Goal: Information Seeking & Learning: Learn about a topic

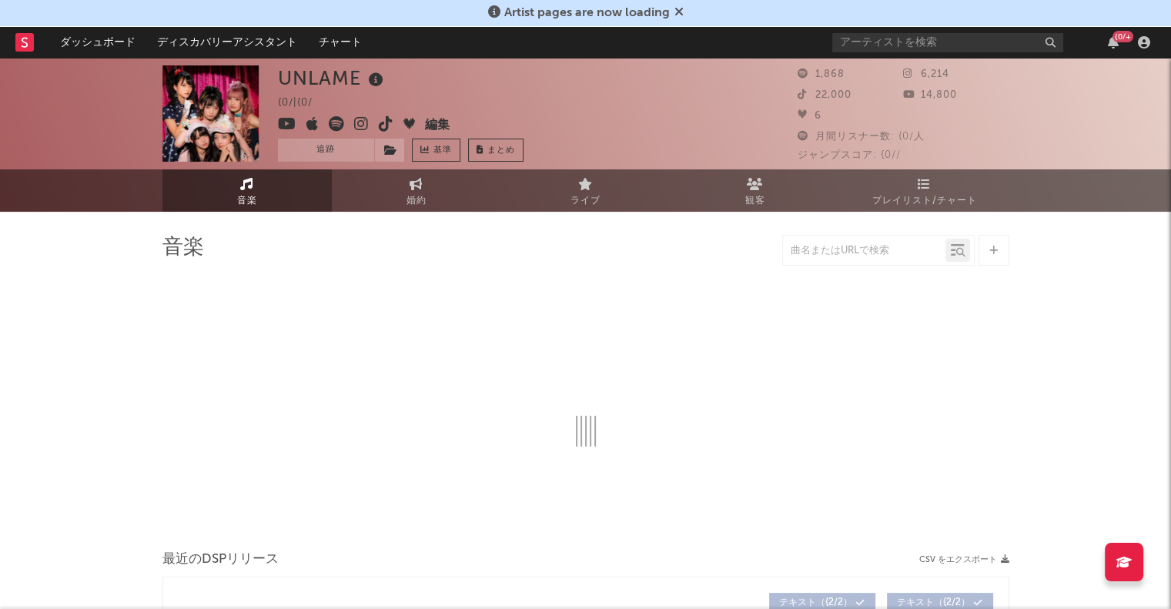
select select "1w"
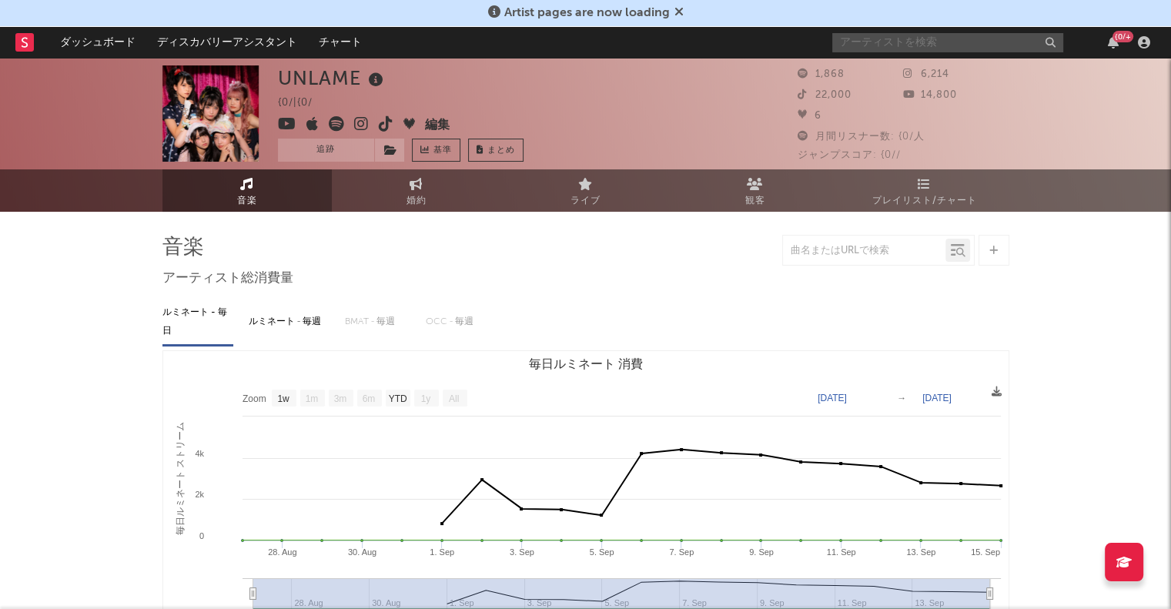
click at [901, 48] on input "text" at bounding box center [947, 42] width 231 height 19
click at [22, 44] on rect at bounding box center [24, 42] width 18 height 18
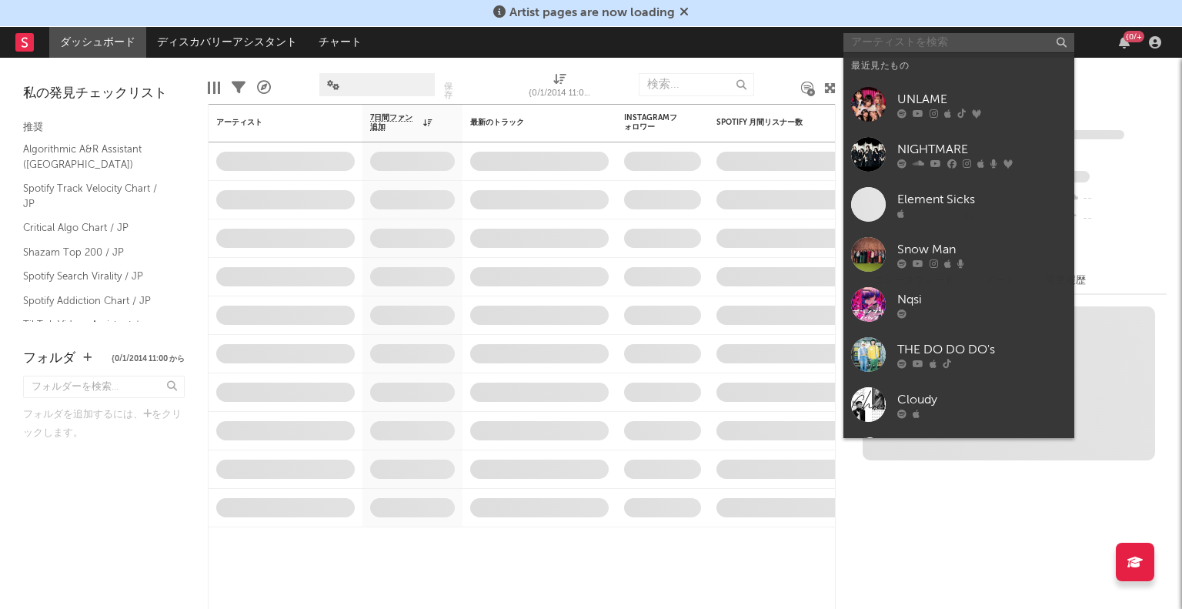
click at [889, 40] on input "text" at bounding box center [959, 42] width 231 height 19
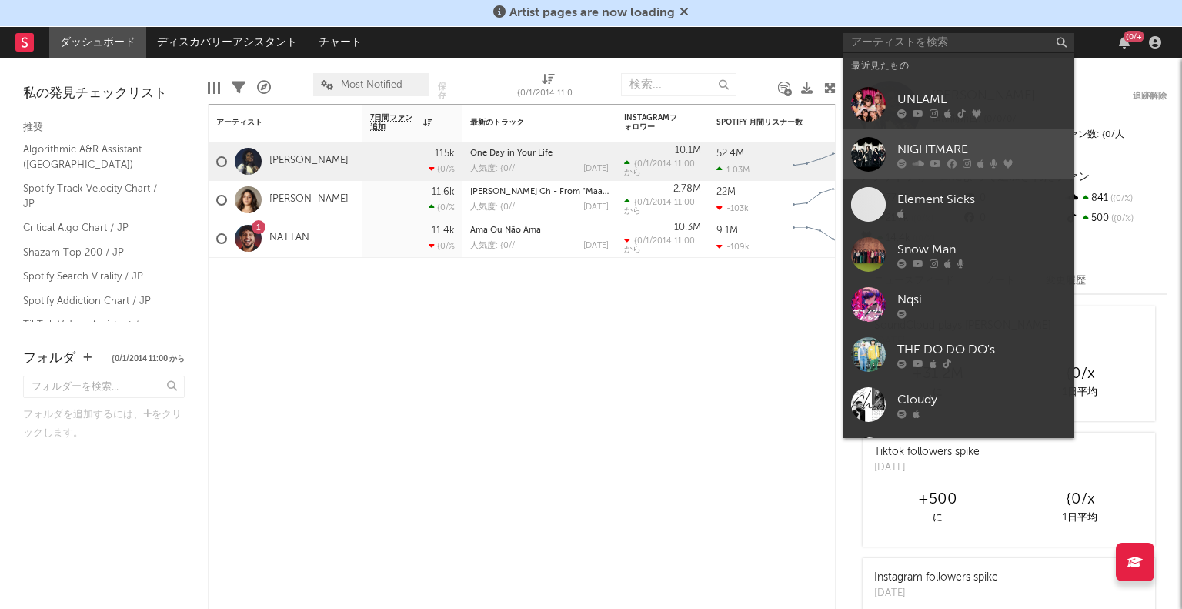
click at [934, 144] on div "NIGHTMARE" at bounding box center [981, 149] width 169 height 18
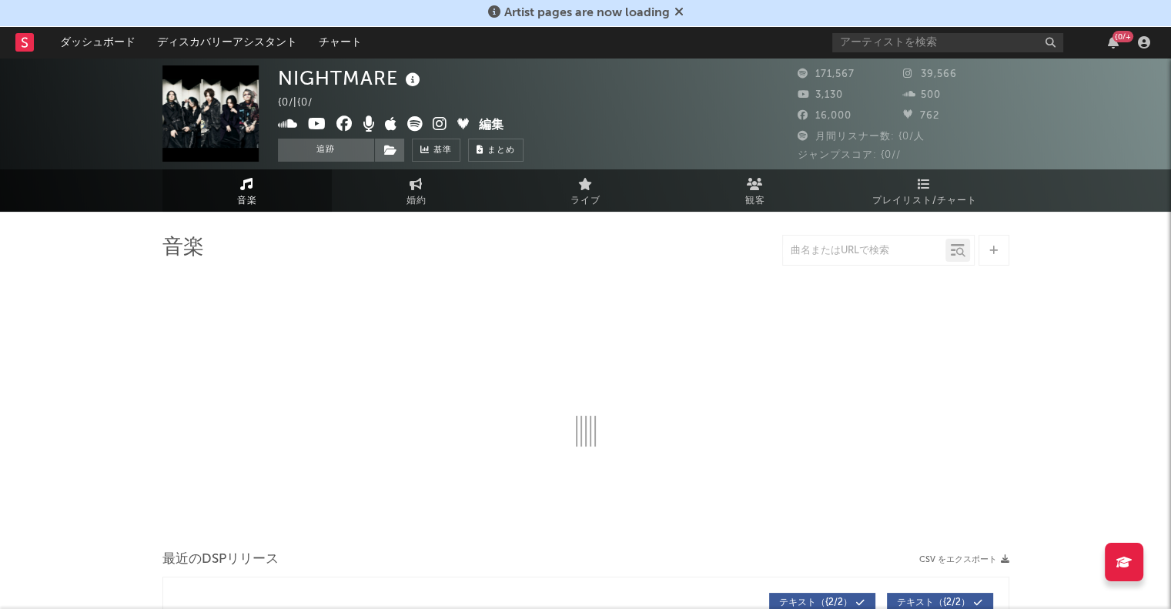
select select "6m"
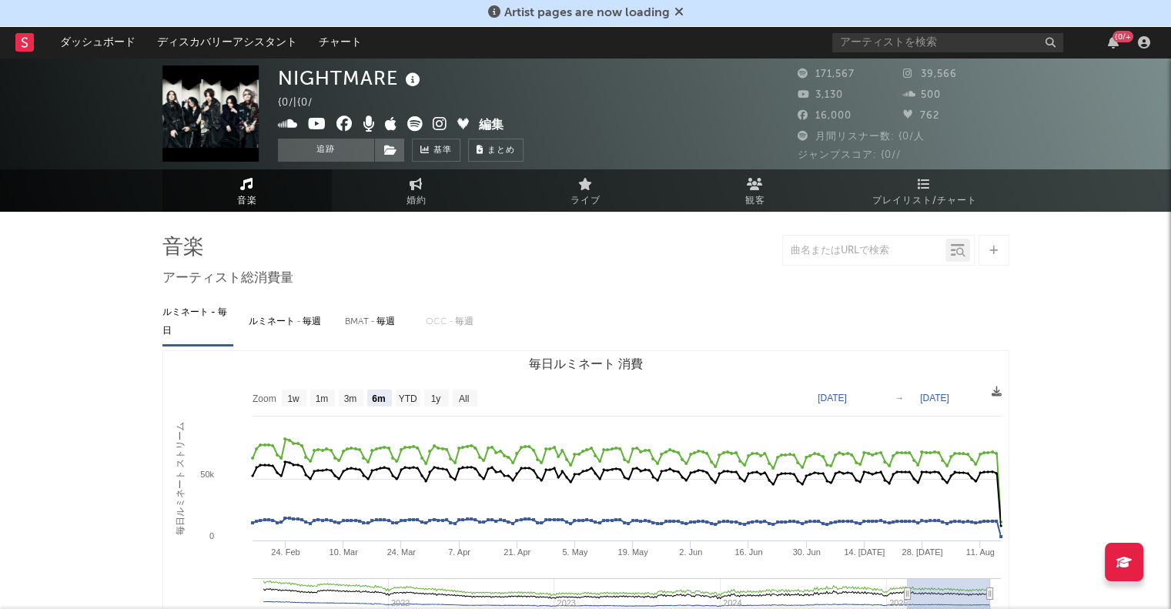
select select "6m"
click at [240, 199] on span "音楽" at bounding box center [247, 201] width 20 height 18
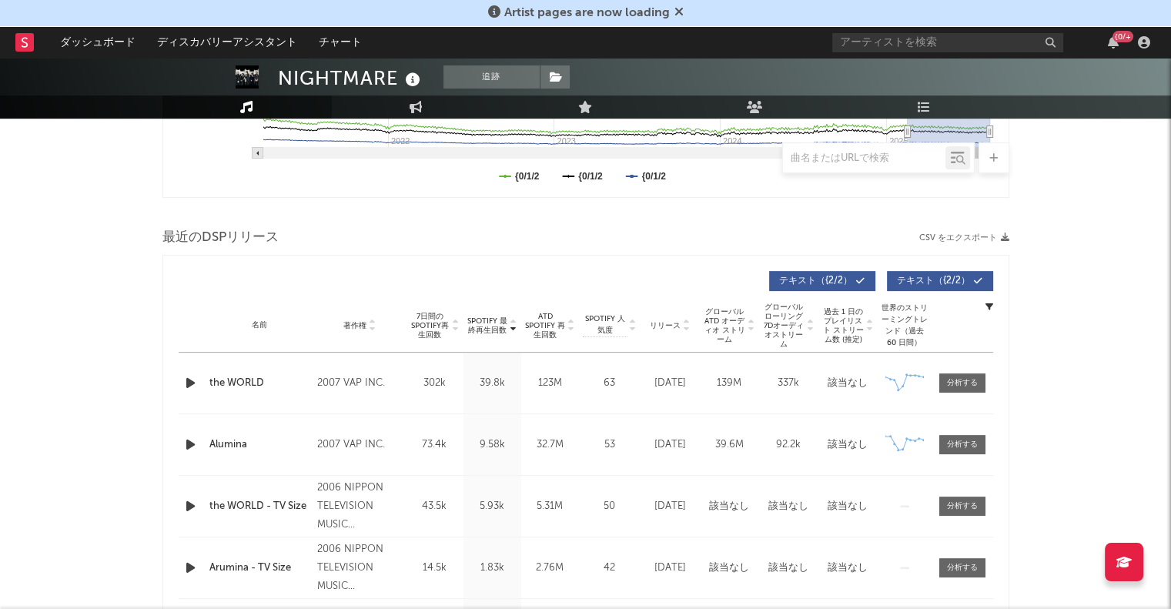
scroll to position [539, 0]
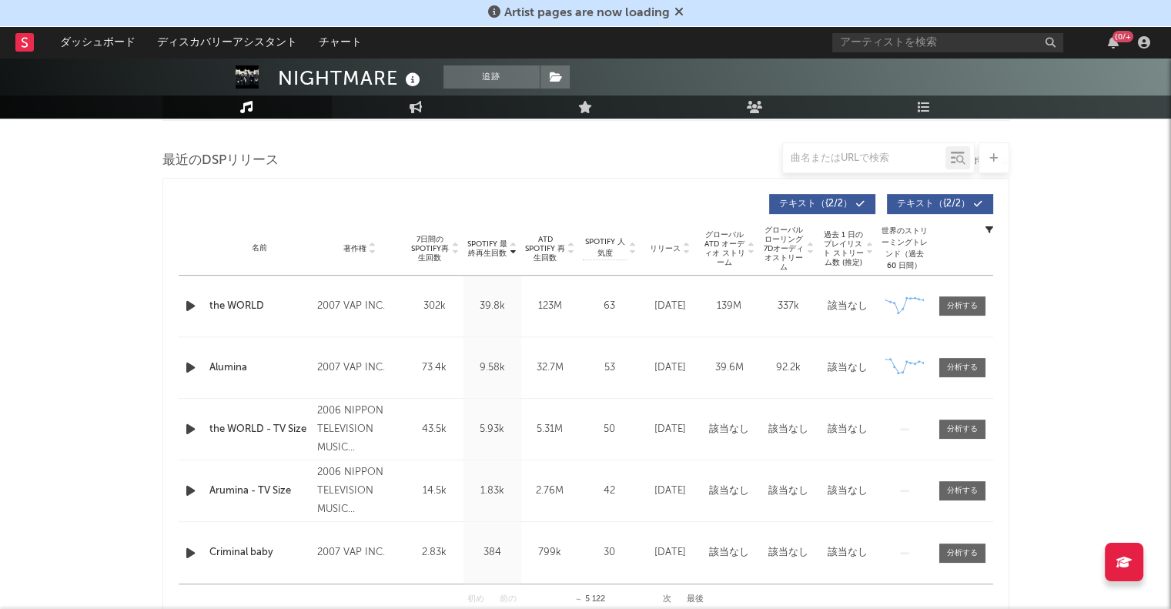
click at [552, 302] on div "123M" at bounding box center [550, 306] width 50 height 15
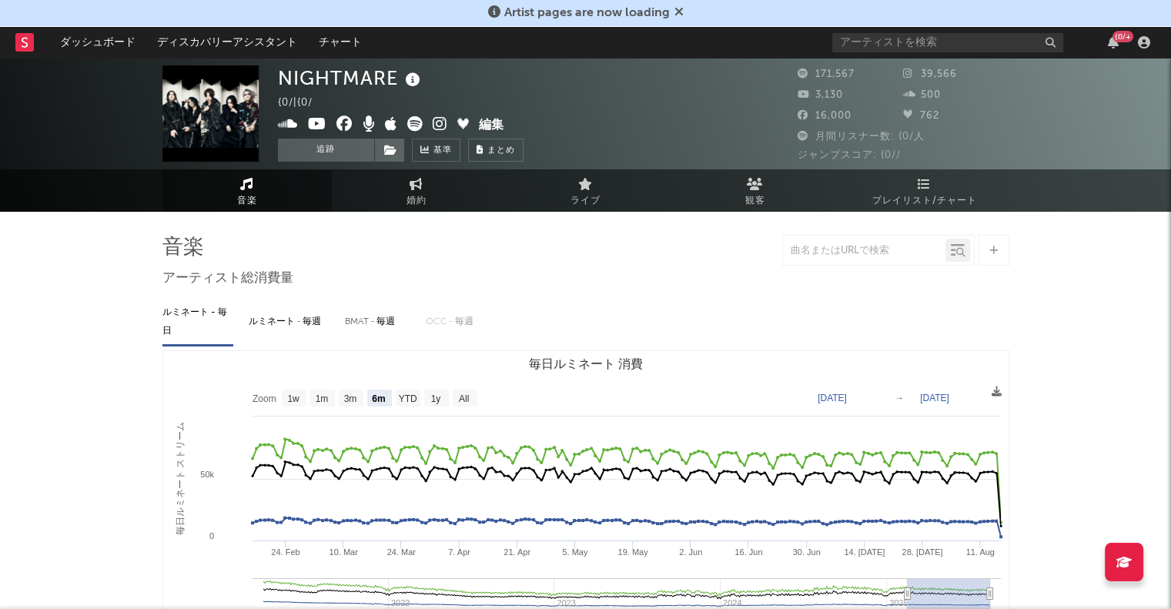
scroll to position [0, 0]
click at [416, 202] on span "婚約" at bounding box center [416, 201] width 20 height 18
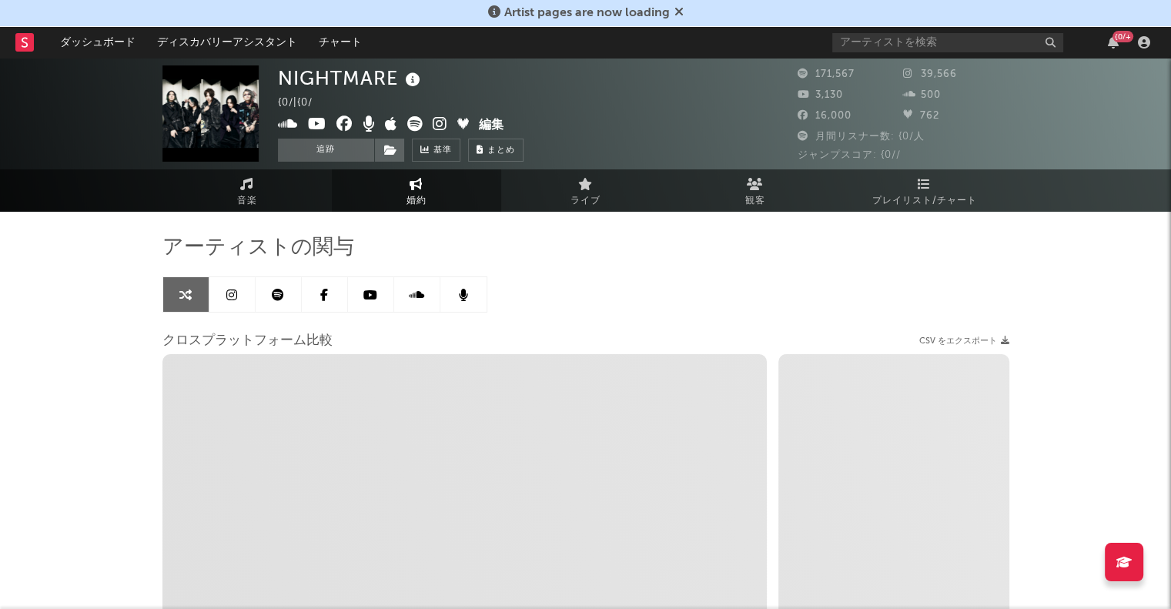
select select "1w"
click at [593, 202] on span "ライブ" at bounding box center [585, 201] width 30 height 18
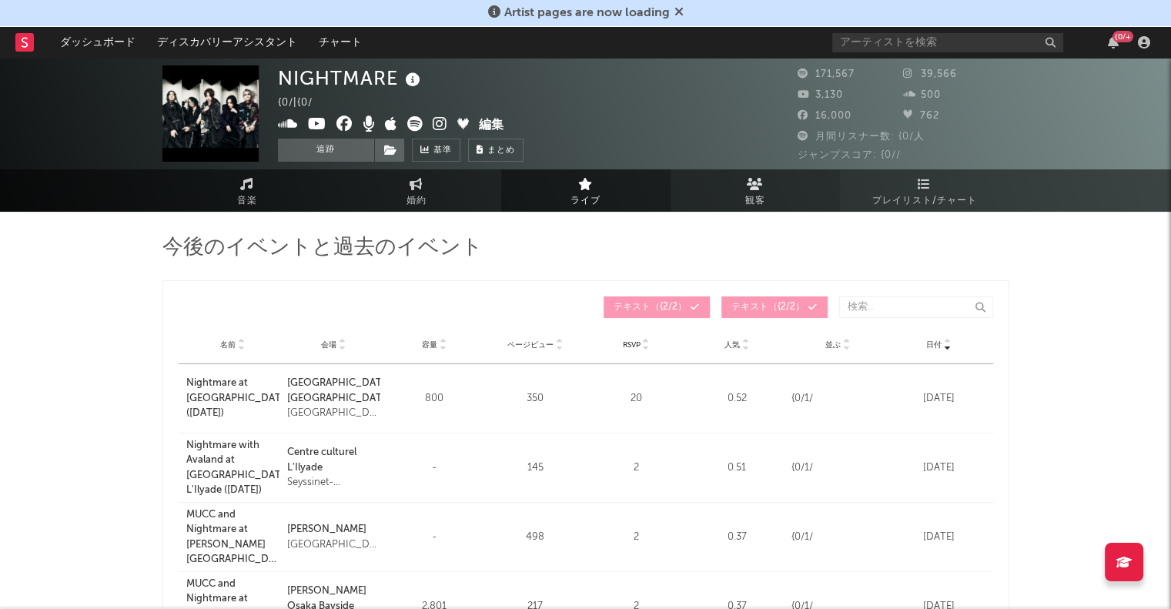
click at [751, 204] on span "観客" at bounding box center [755, 201] width 20 height 18
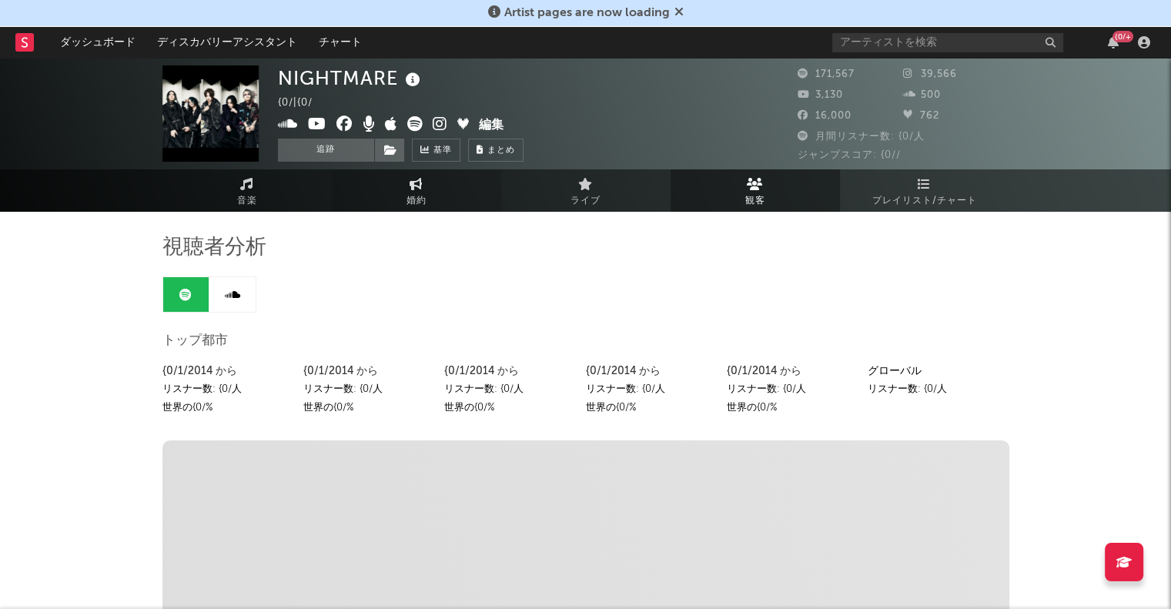
click at [424, 197] on span "婚約" at bounding box center [416, 201] width 20 height 18
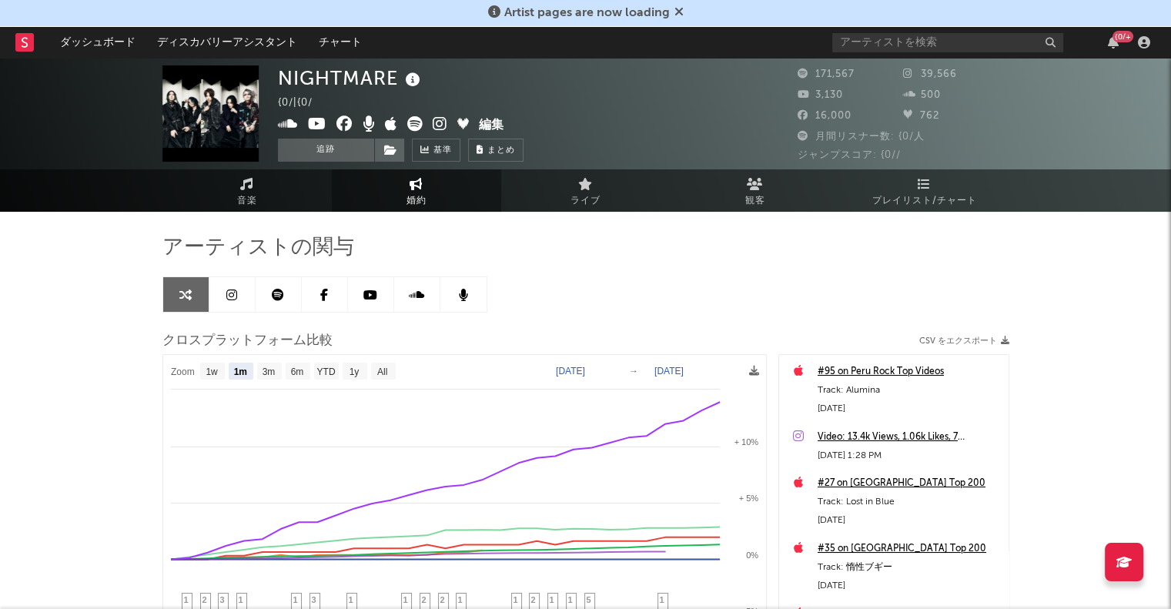
select select "1m"
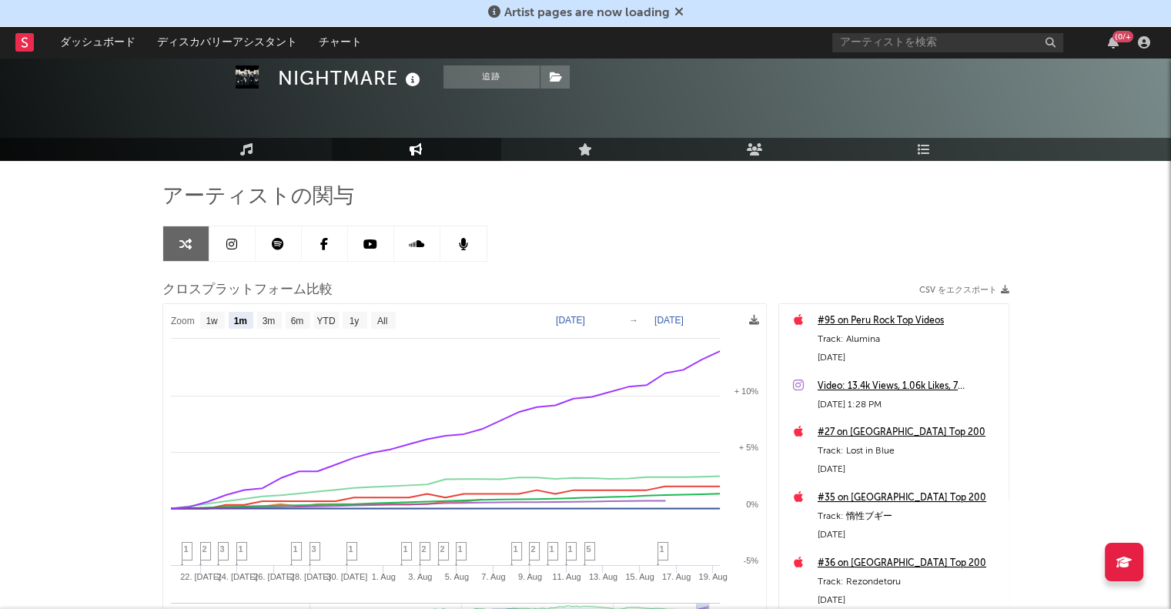
scroll to position [25, 0]
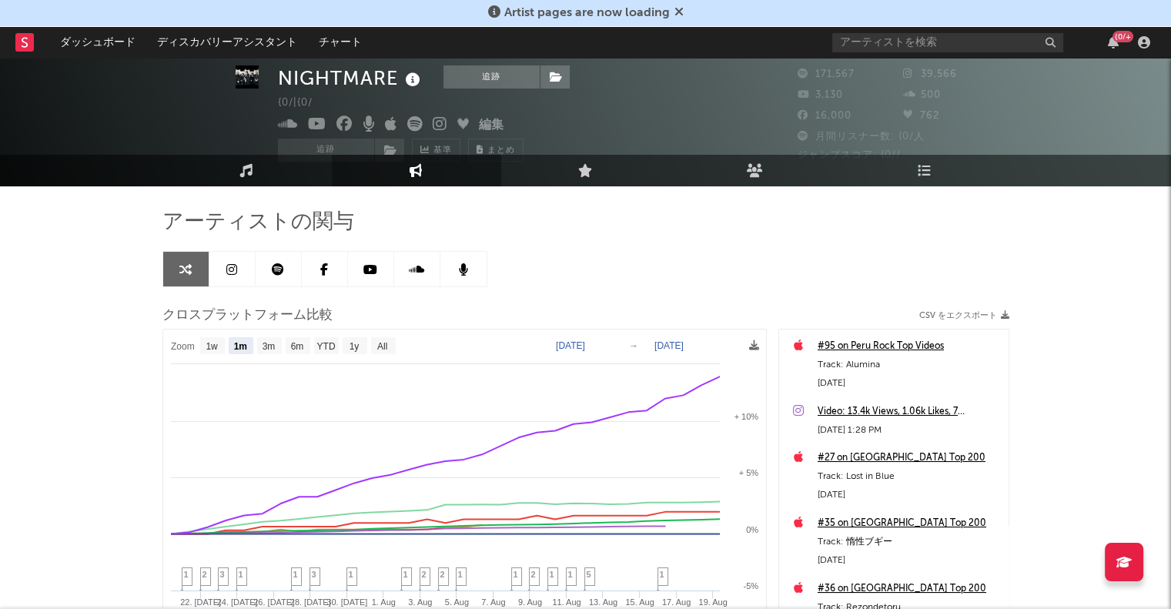
click at [286, 279] on link at bounding box center [279, 269] width 46 height 35
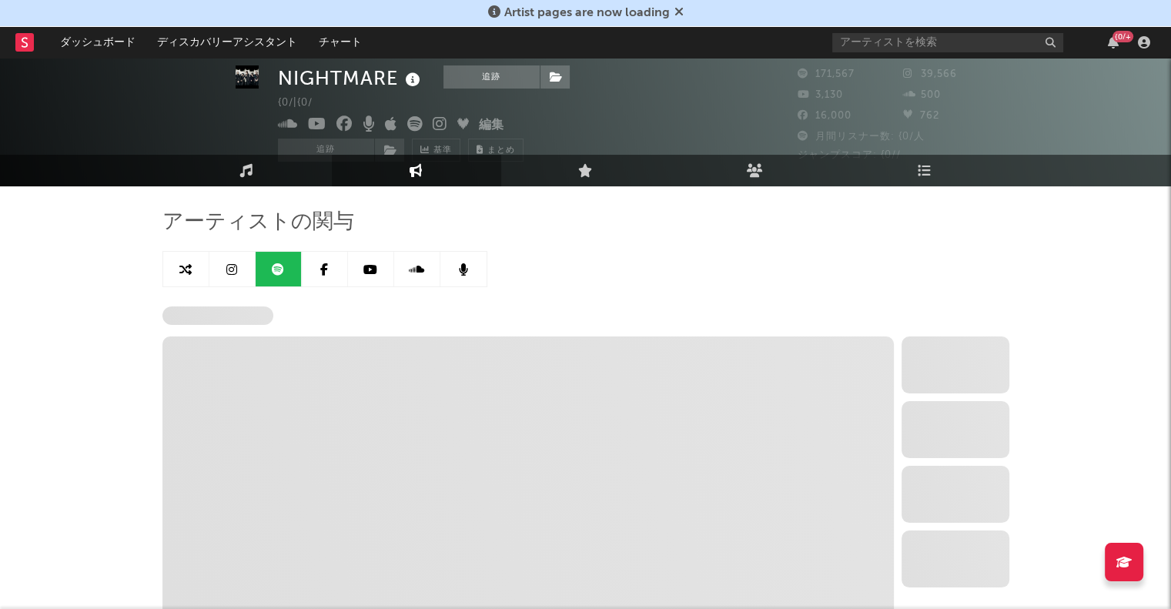
select select "6m"
select select "1w"
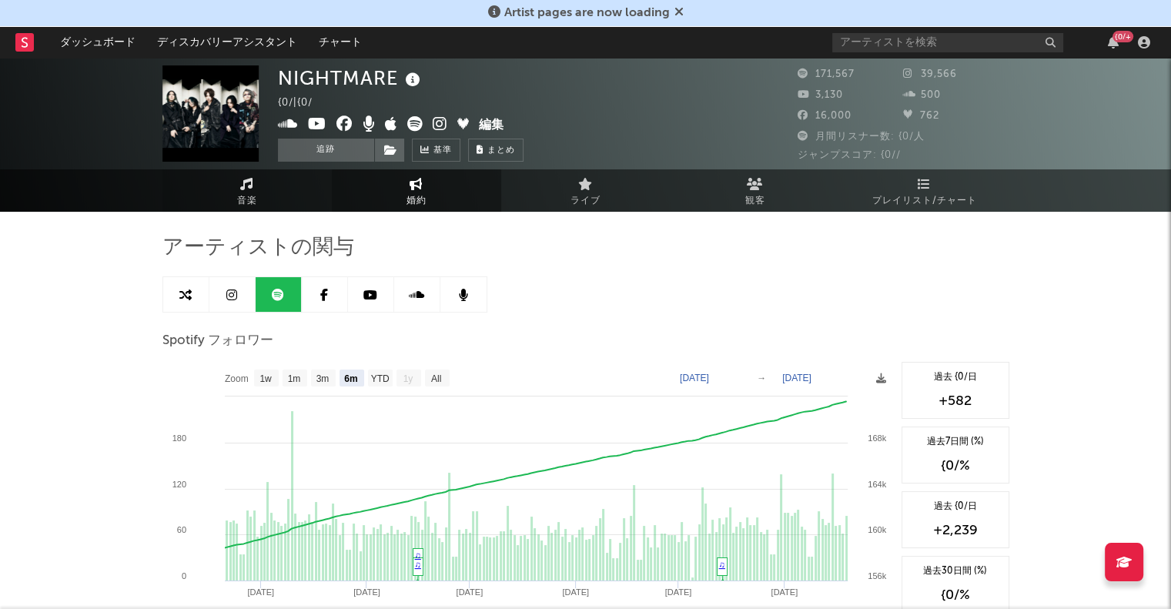
click at [246, 194] on span "音楽" at bounding box center [247, 201] width 20 height 18
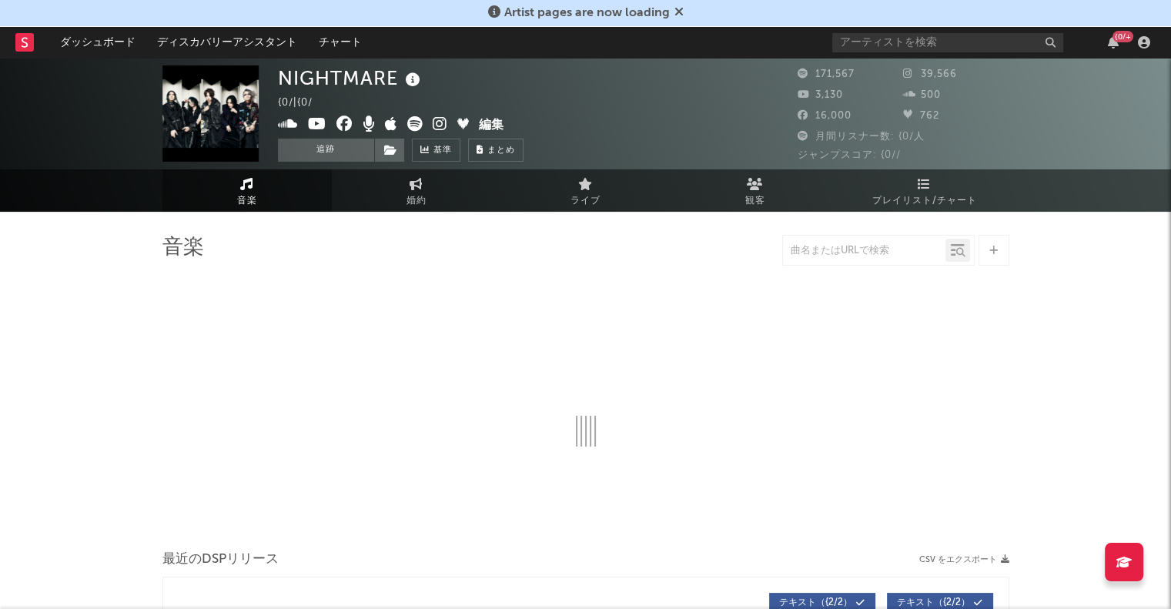
select select "6m"
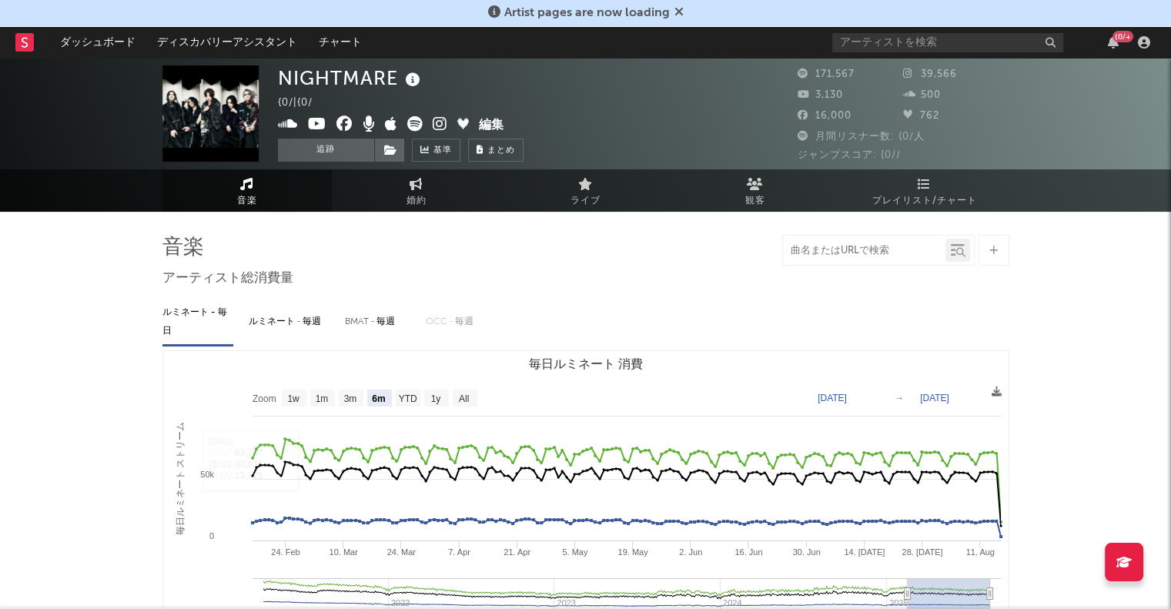
click at [825, 246] on input "text" at bounding box center [864, 251] width 162 height 12
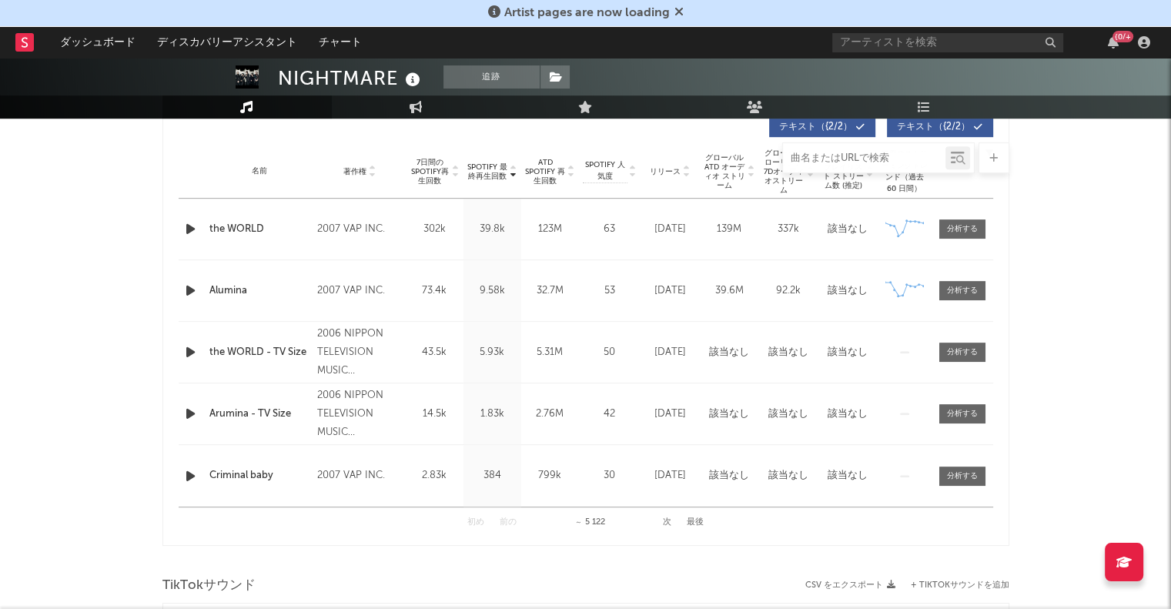
scroll to position [539, 0]
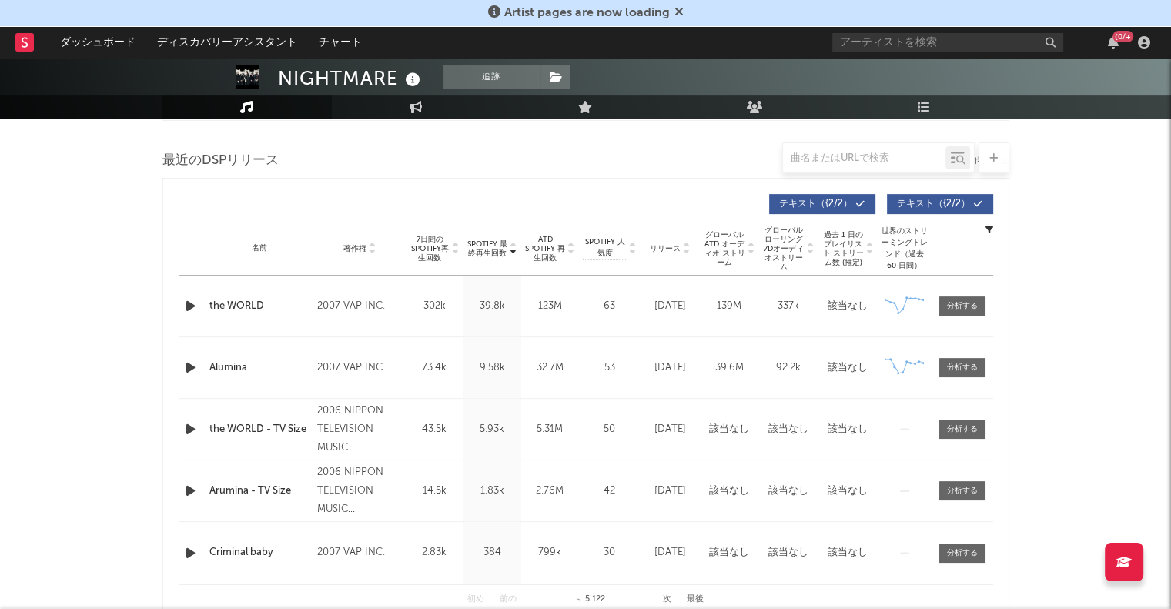
click at [684, 242] on icon at bounding box center [686, 245] width 8 height 6
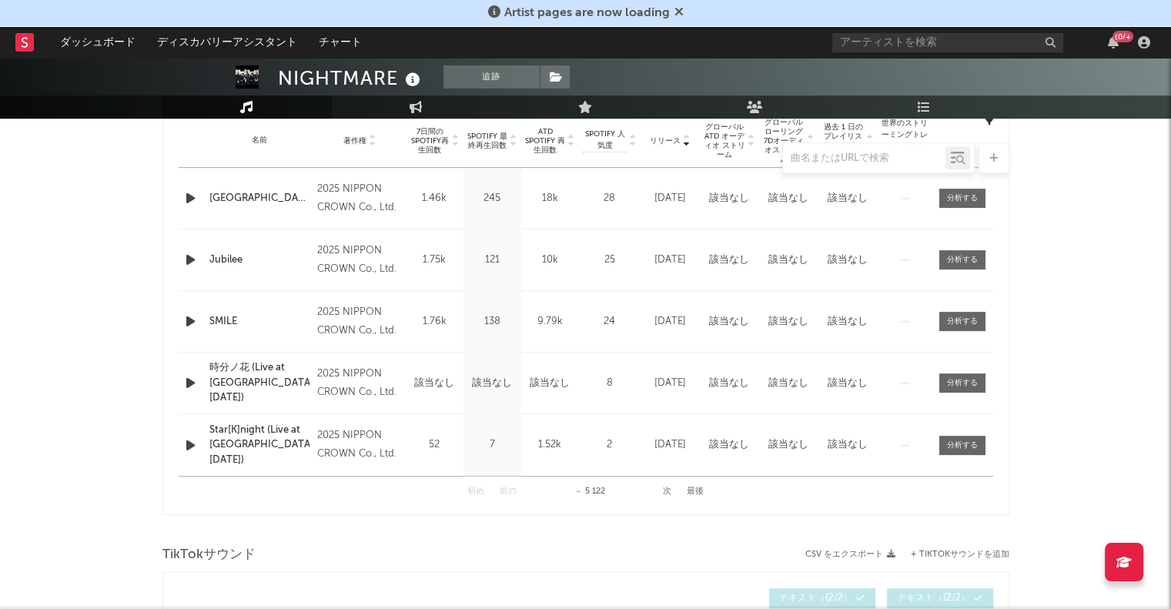
scroll to position [693, 0]
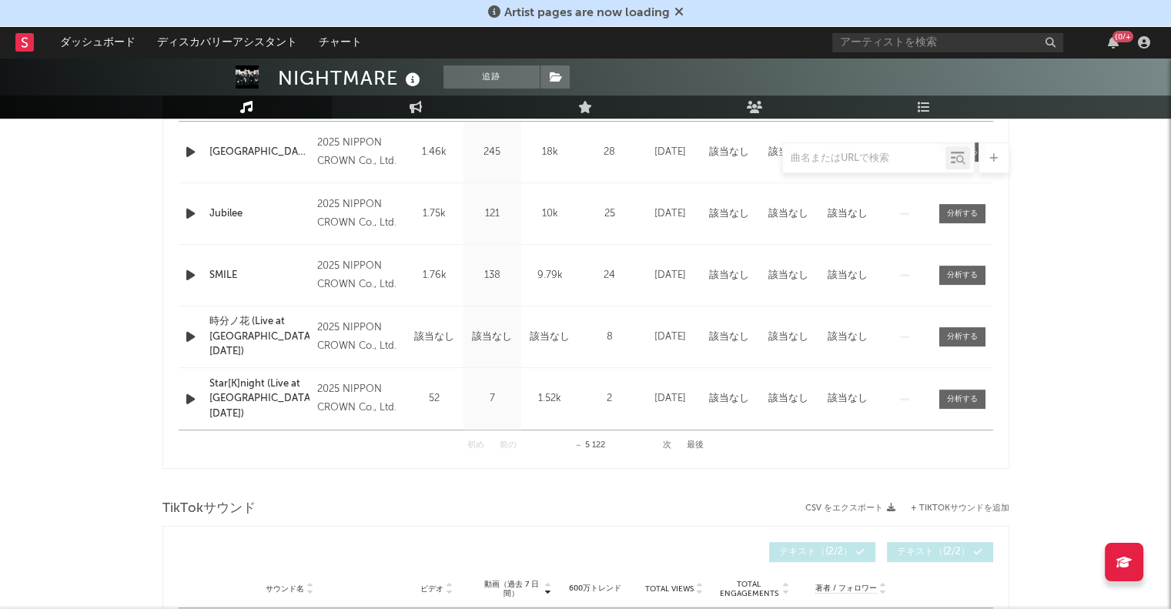
click at [665, 444] on button "次" at bounding box center [667, 445] width 8 height 8
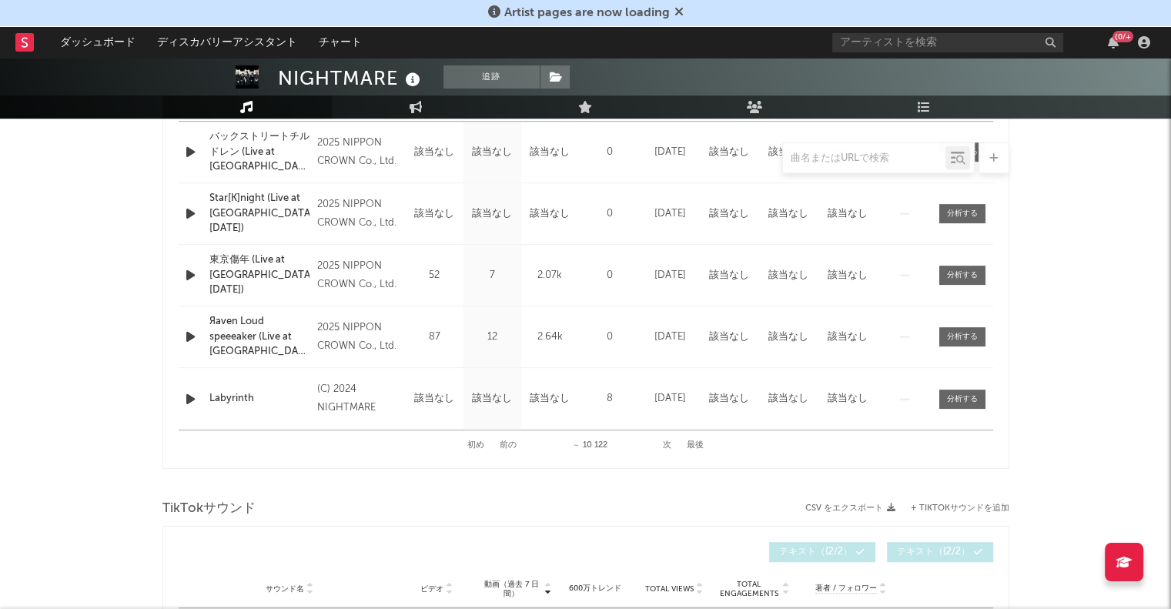
click at [667, 446] on button "次" at bounding box center [667, 445] width 8 height 8
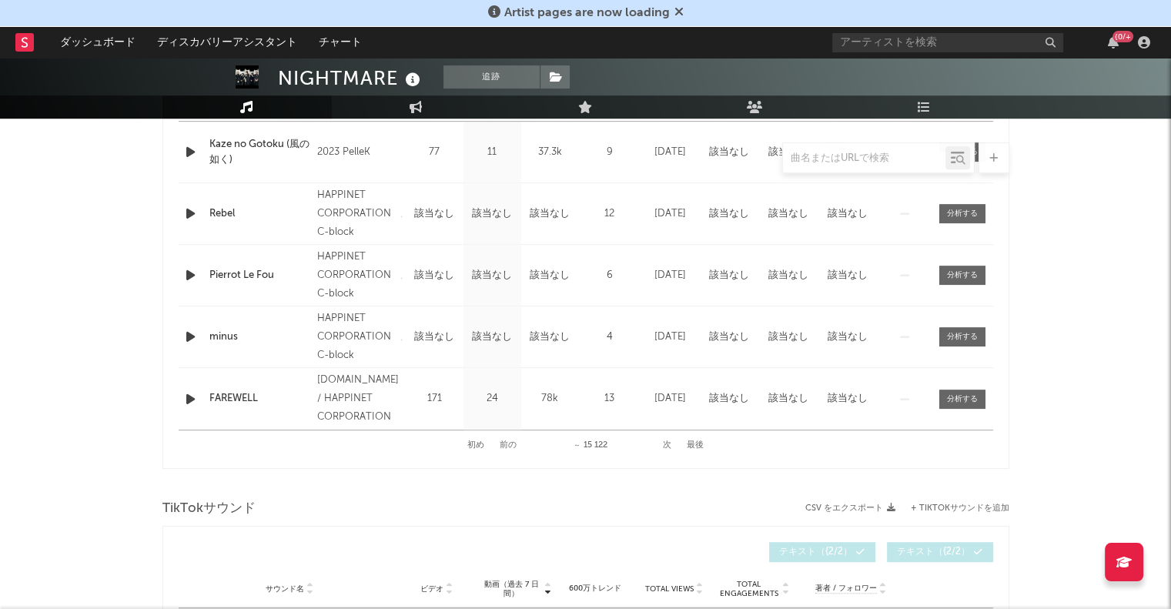
click at [670, 449] on button "次" at bounding box center [667, 445] width 8 height 8
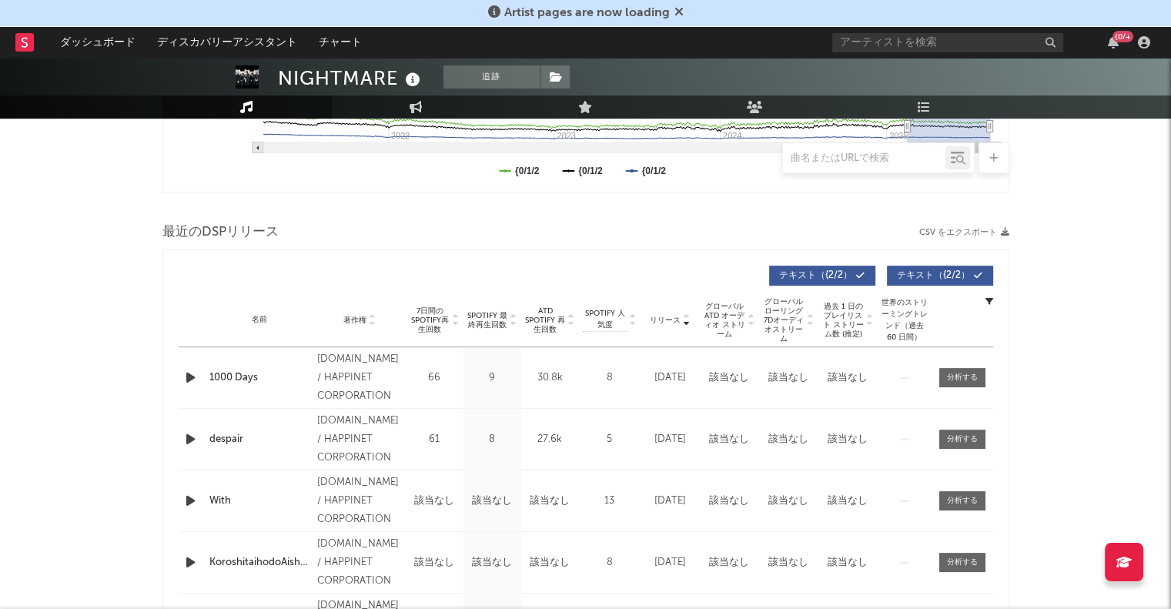
scroll to position [462, 0]
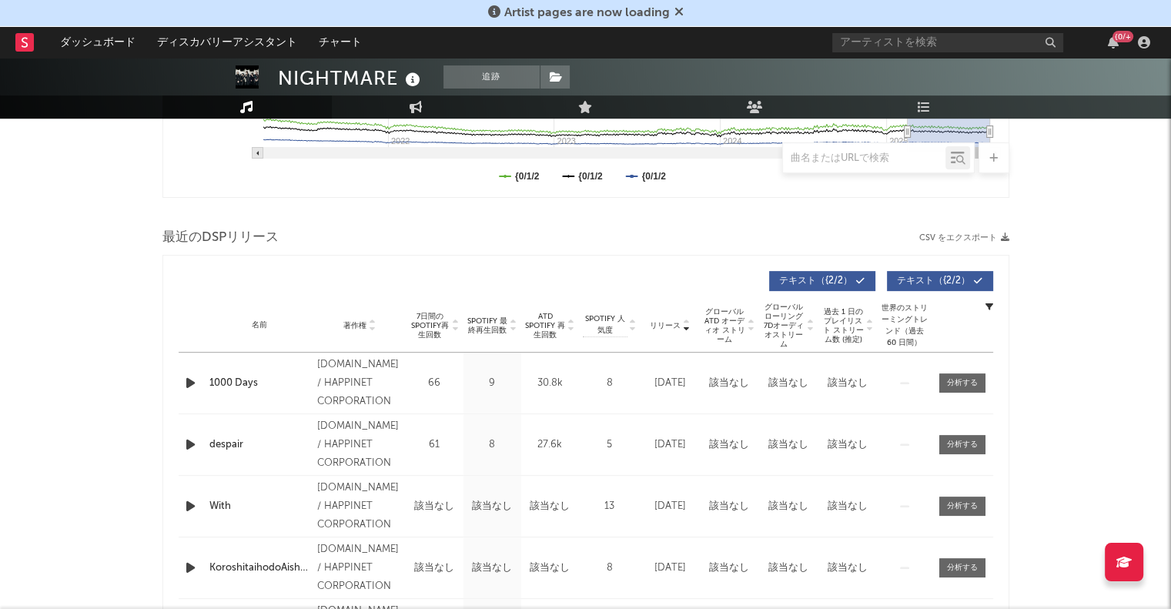
click at [683, 329] on icon at bounding box center [686, 329] width 8 height 6
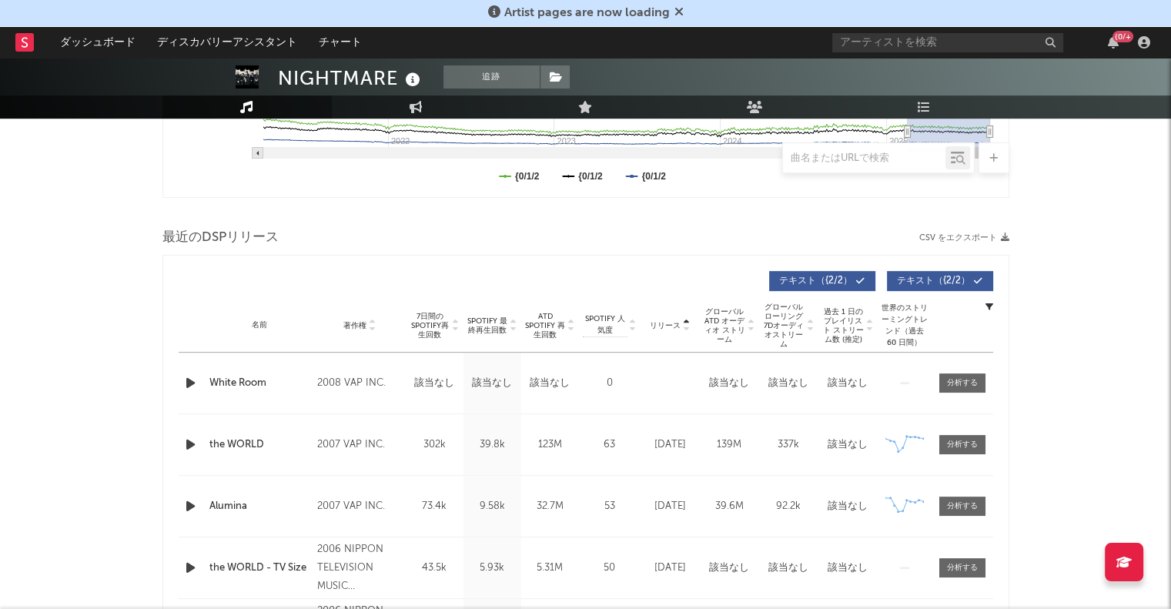
click at [571, 323] on icon at bounding box center [571, 322] width 8 height 6
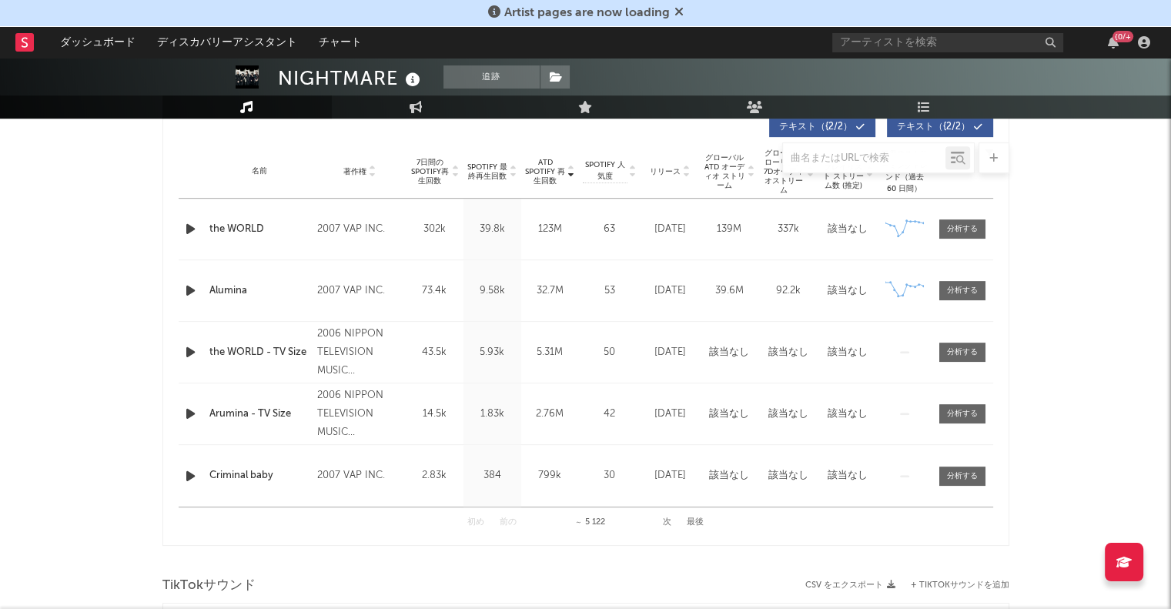
click at [668, 519] on button "次" at bounding box center [667, 522] width 8 height 8
click at [663, 521] on button "次" at bounding box center [667, 522] width 8 height 8
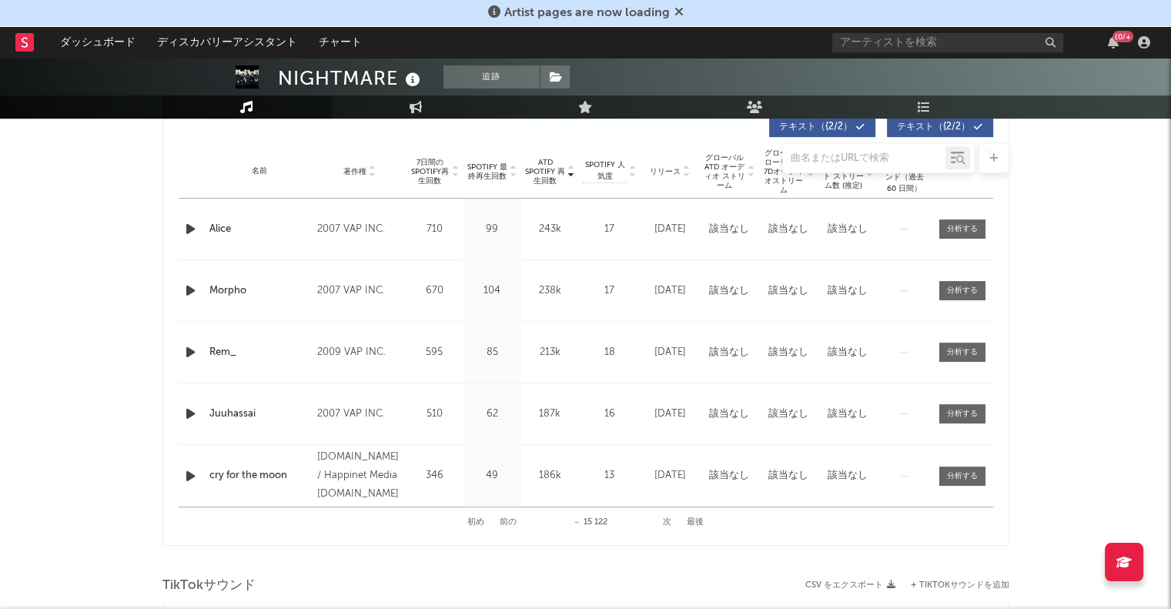
click at [663, 521] on button "次" at bounding box center [667, 522] width 8 height 8
click at [662, 521] on div "初め 前の ～ 20 122 次 最後" at bounding box center [585, 522] width 236 height 30
click at [666, 523] on button "次" at bounding box center [667, 522] width 8 height 8
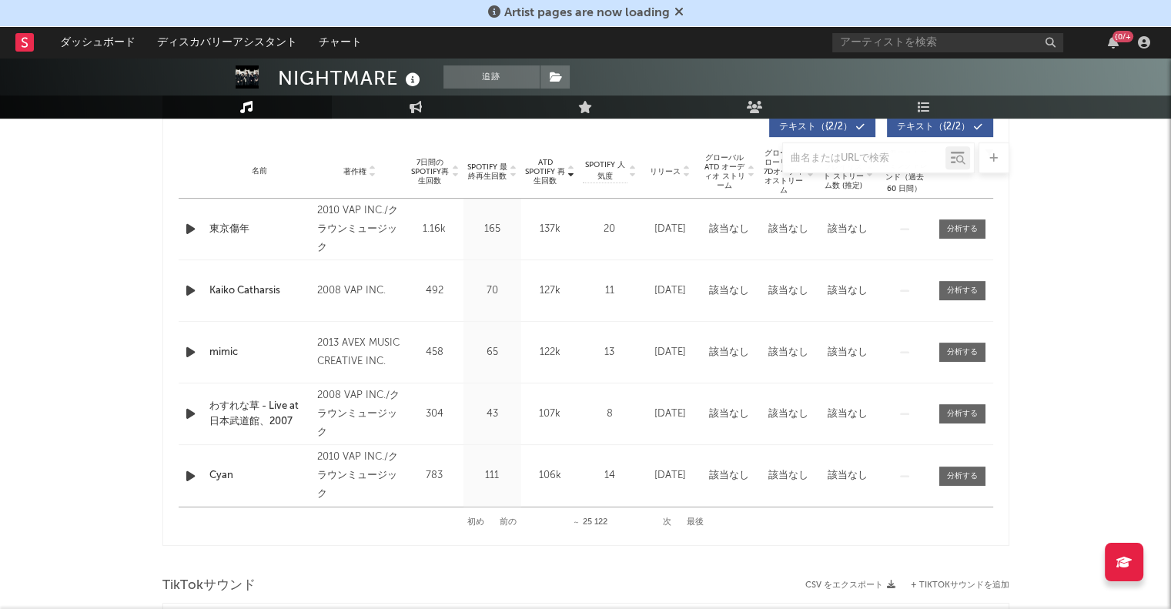
click at [666, 523] on button "次" at bounding box center [667, 522] width 8 height 8
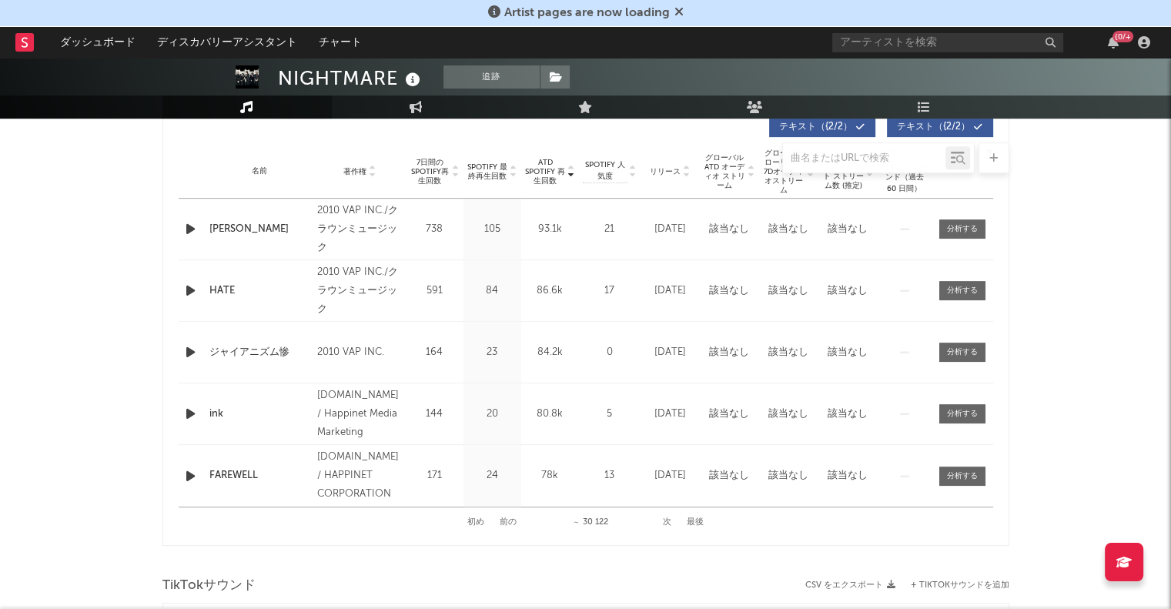
click at [666, 523] on button "次" at bounding box center [667, 522] width 8 height 8
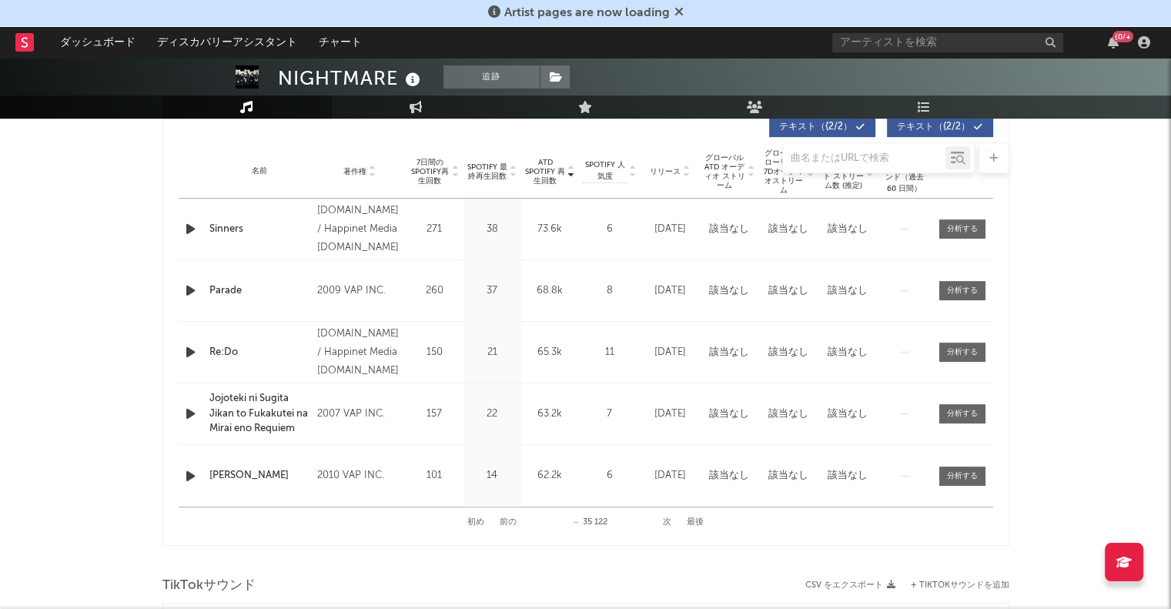
click at [666, 523] on button "次" at bounding box center [667, 522] width 8 height 8
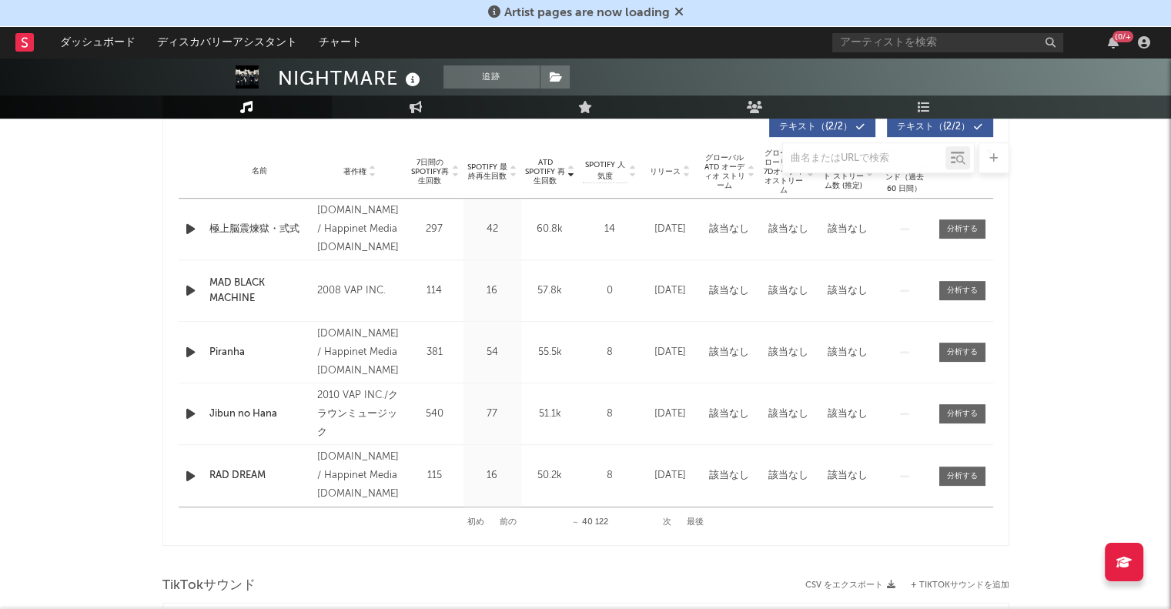
click at [539, 181] on span "ATD Spotify 再生回数" at bounding box center [545, 172] width 41 height 28
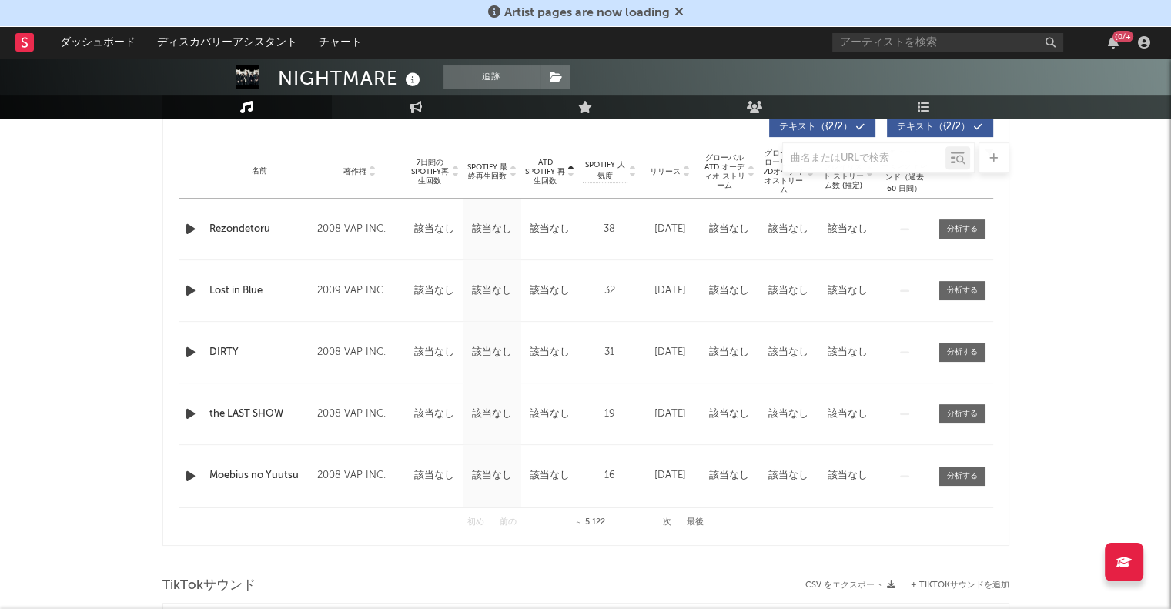
click at [539, 181] on span "ATD Spotify 再生回数" at bounding box center [545, 172] width 41 height 28
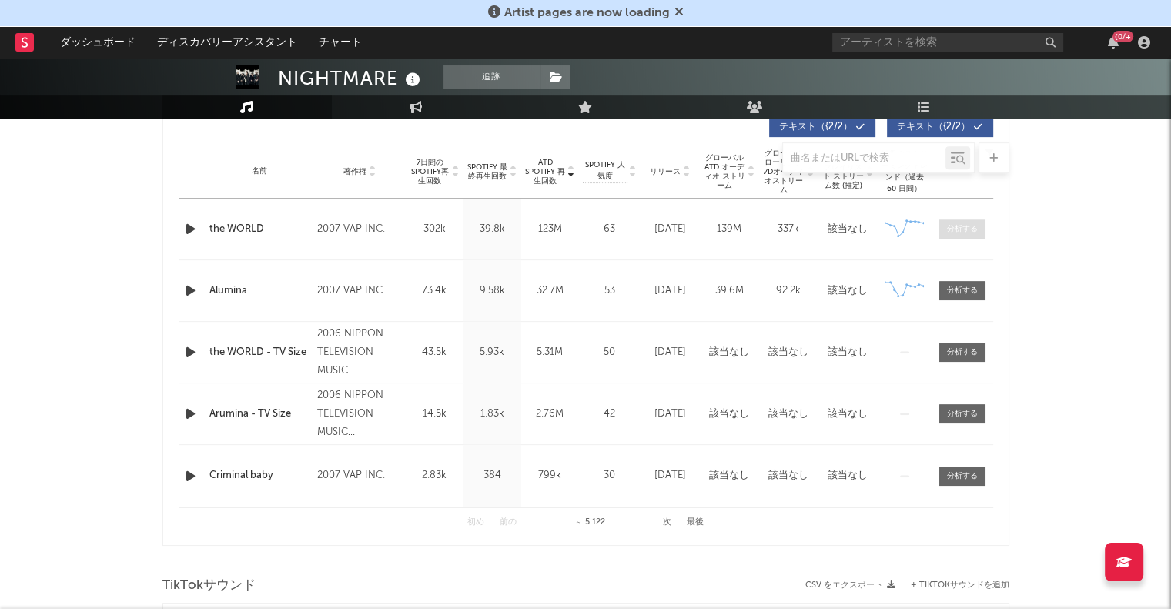
click at [964, 233] on div at bounding box center [962, 229] width 31 height 12
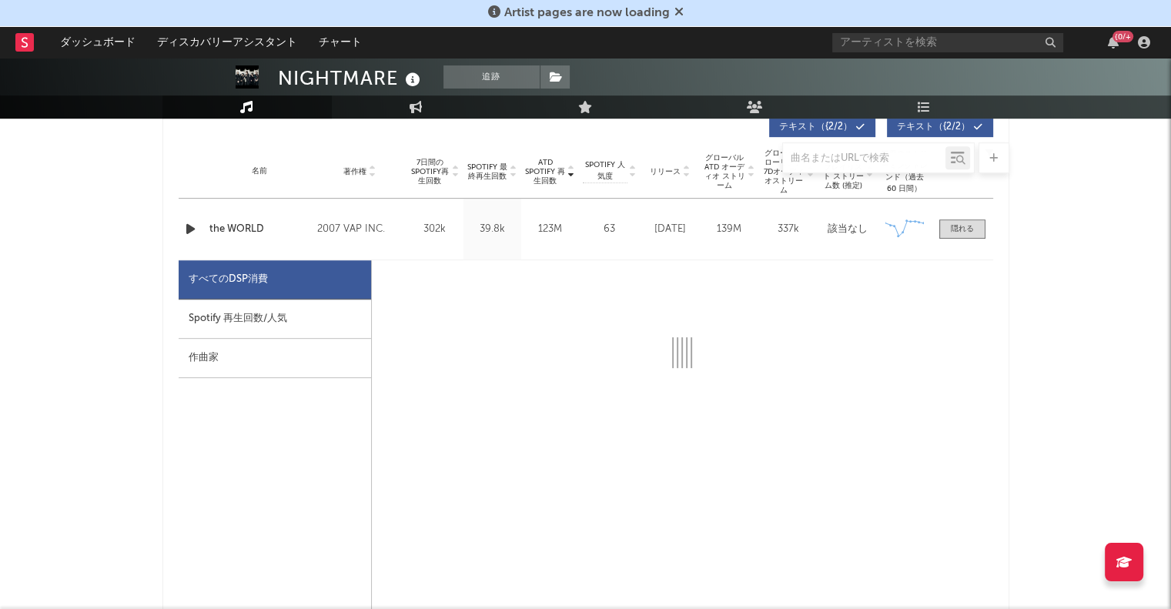
select select "6m"
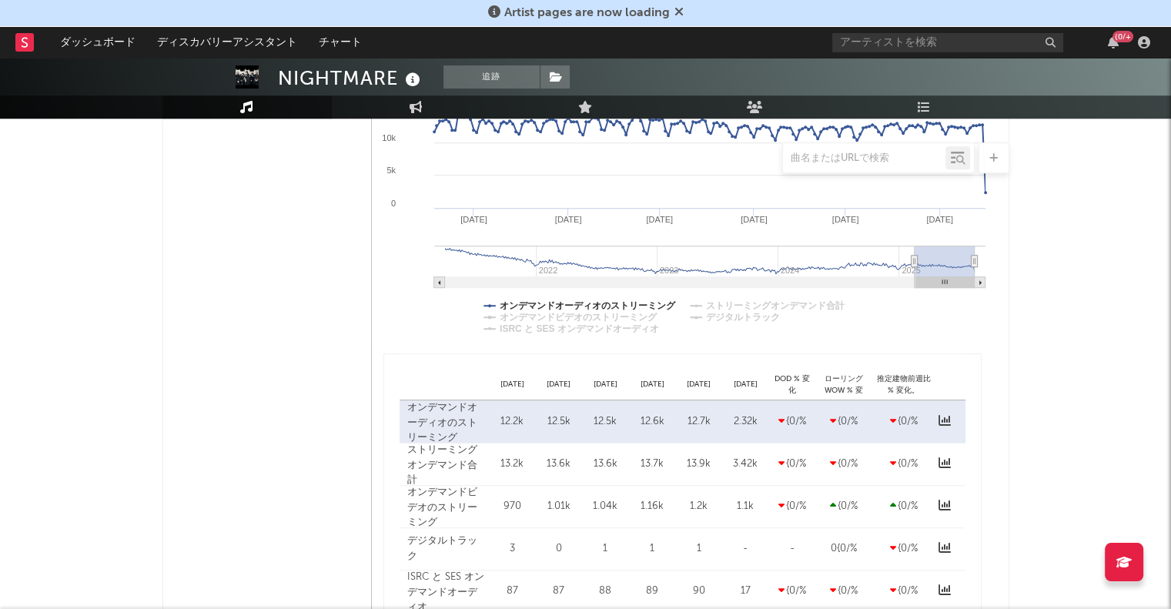
scroll to position [847, 0]
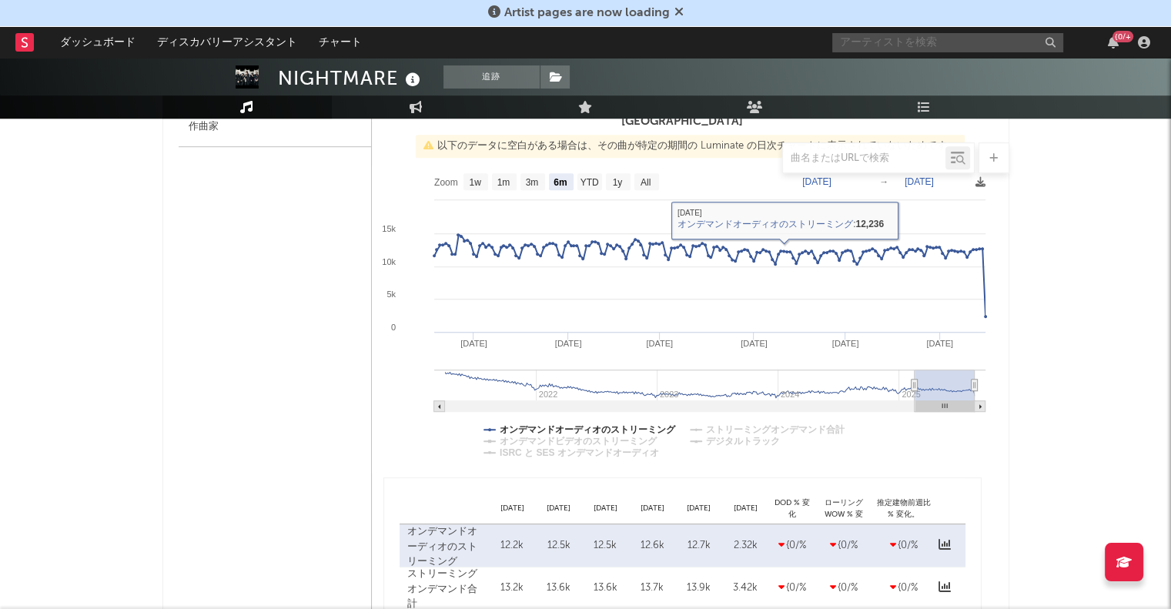
click at [854, 41] on input "text" at bounding box center [947, 42] width 231 height 19
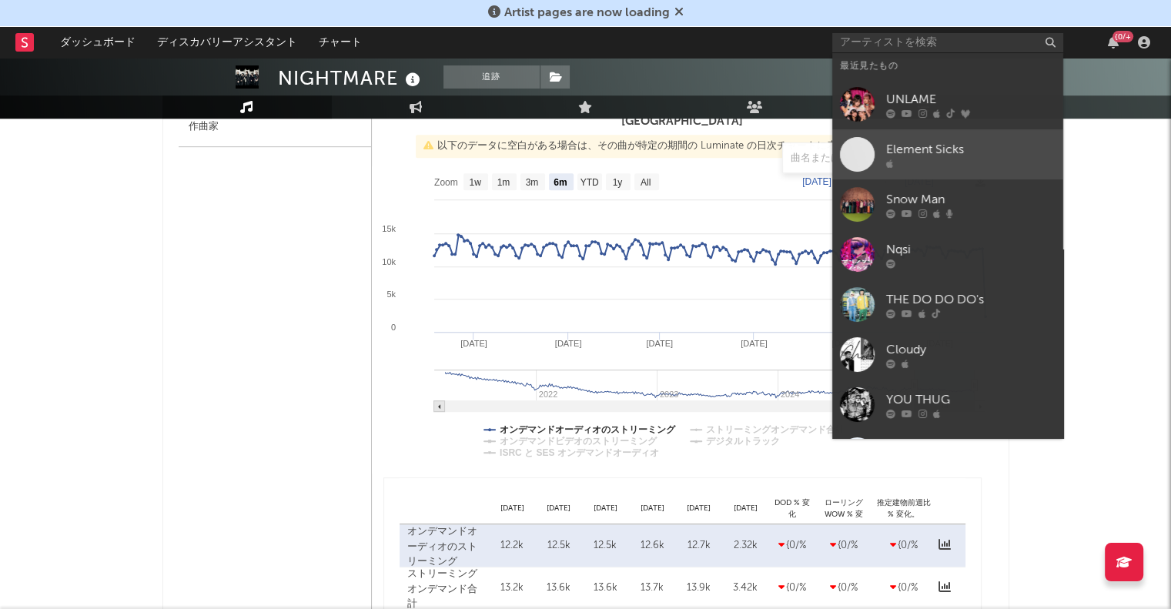
click at [935, 147] on div "Element Sicks" at bounding box center [970, 149] width 169 height 18
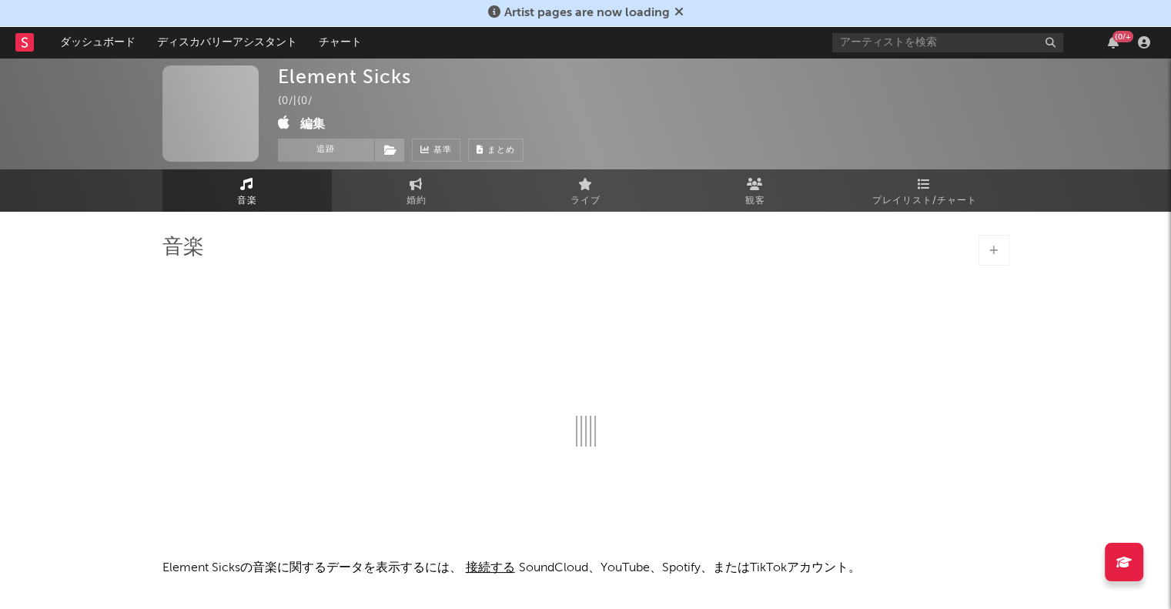
select select "1w"
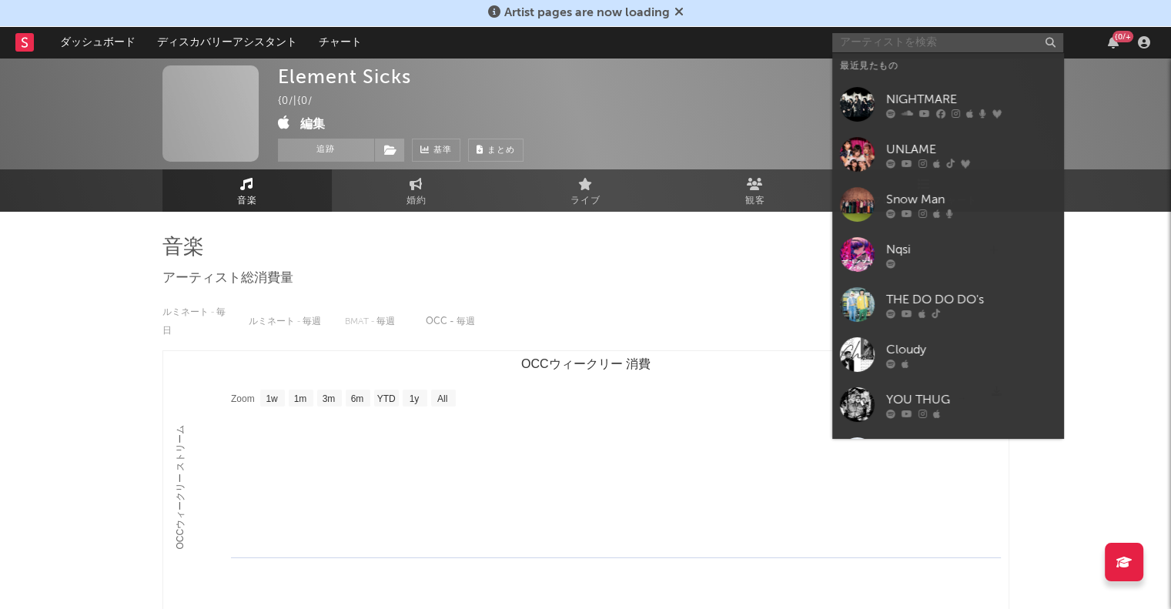
click at [934, 51] on input "text" at bounding box center [947, 42] width 231 height 19
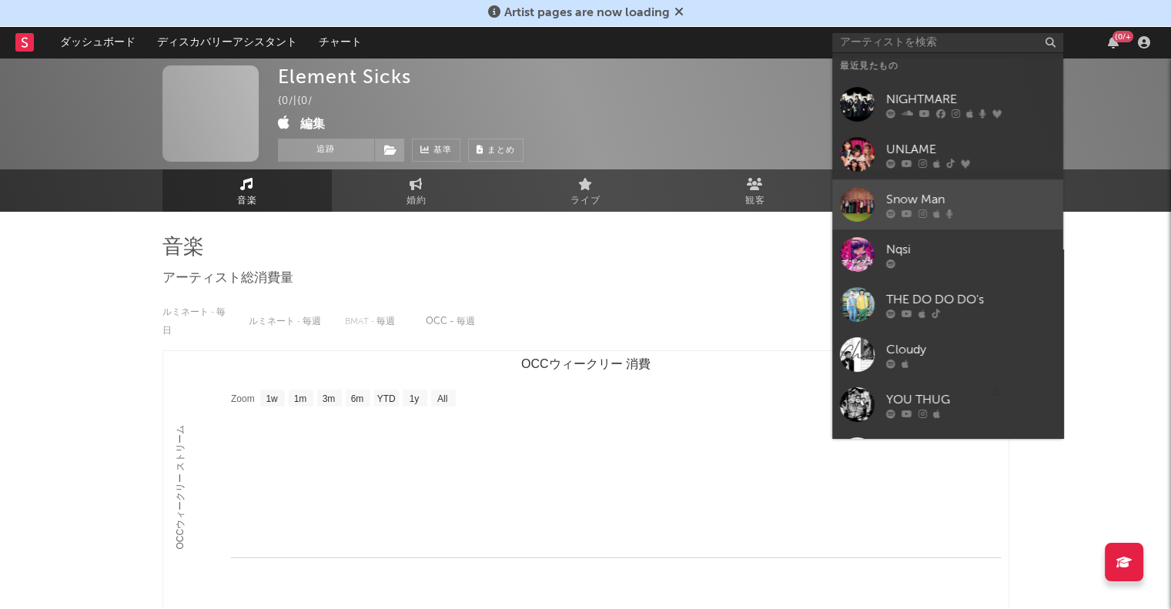
click at [897, 202] on div "Snow Man" at bounding box center [970, 199] width 169 height 18
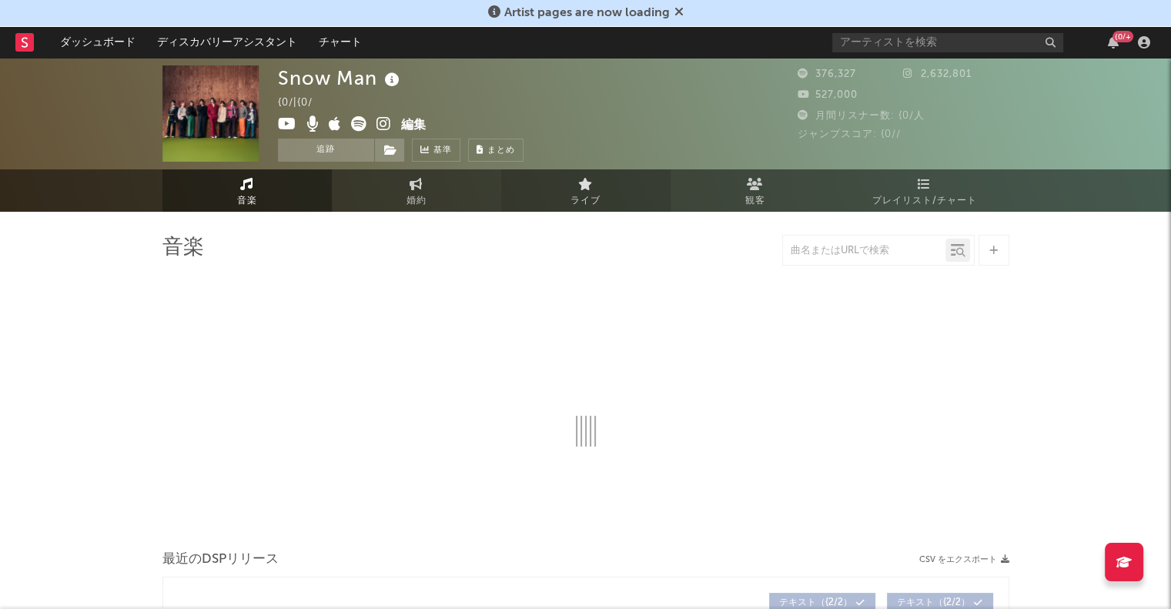
select select "6m"
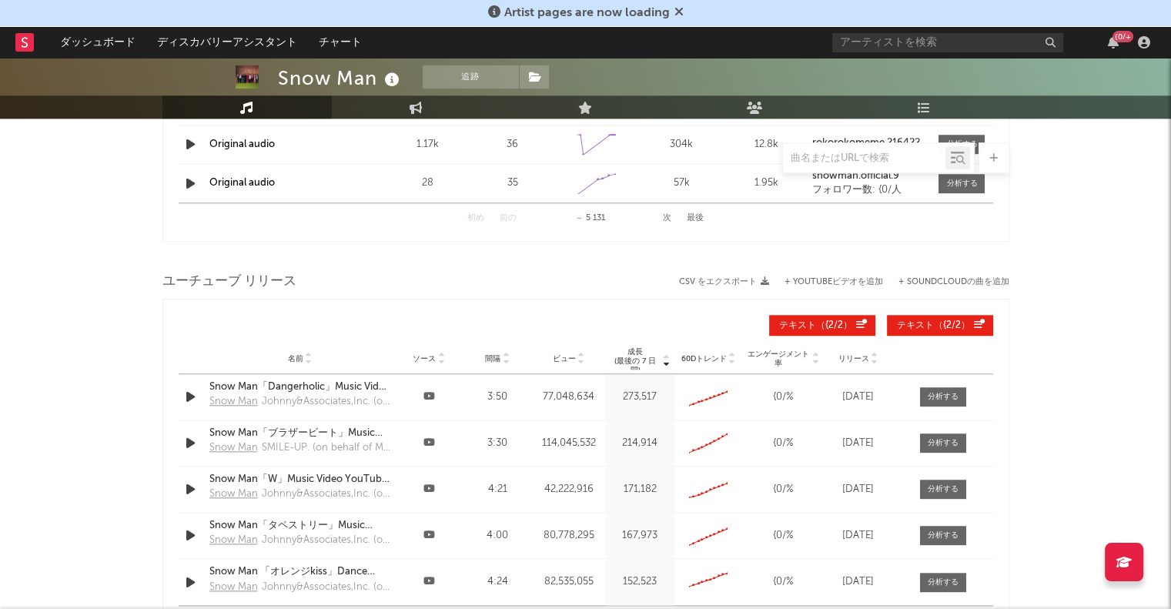
scroll to position [1482, 0]
